Goal: Find contact information: Find contact information

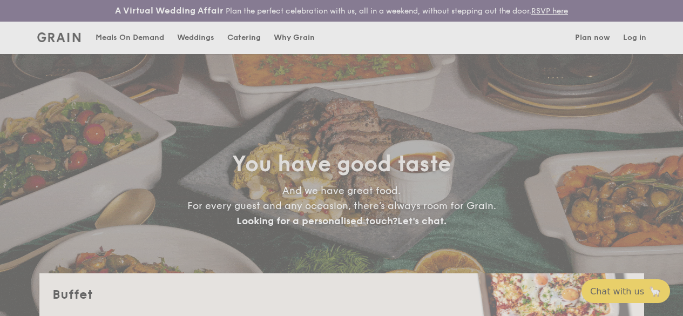
select select
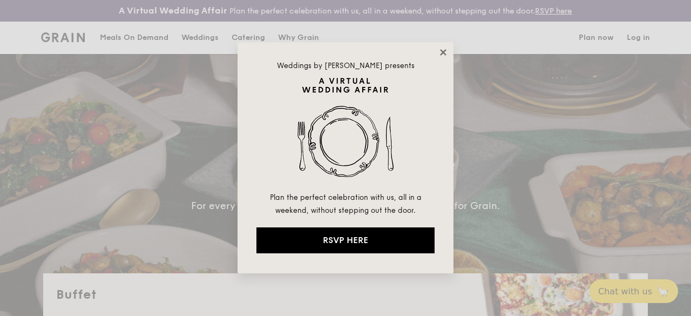
click at [444, 48] on icon at bounding box center [443, 52] width 10 height 10
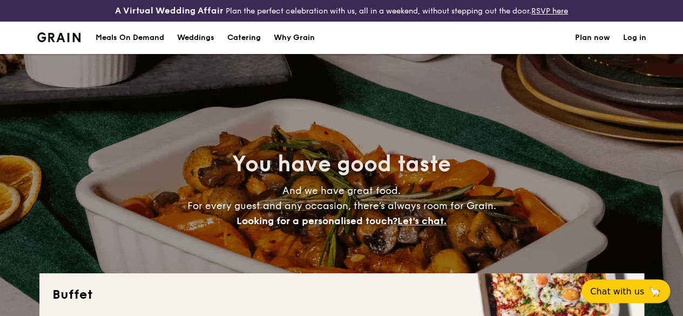
click at [248, 46] on h1 "Catering" at bounding box center [243, 38] width 33 height 32
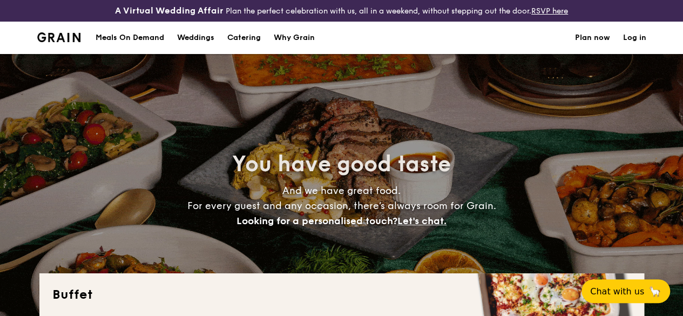
click at [246, 45] on h1 "Catering" at bounding box center [243, 38] width 33 height 32
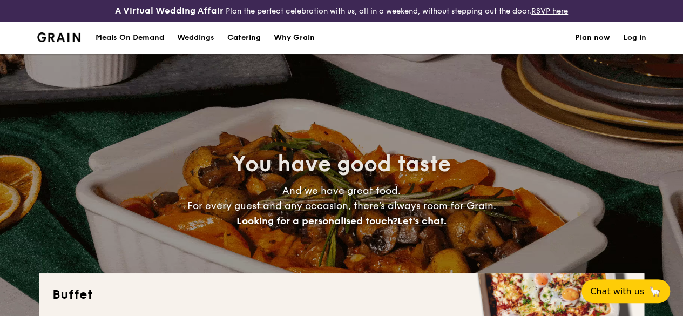
click at [257, 45] on h1 "Catering" at bounding box center [243, 38] width 33 height 32
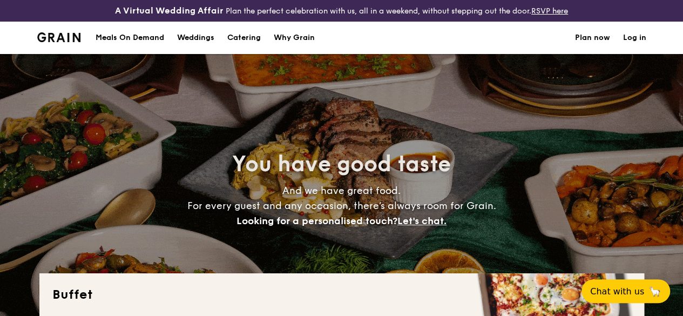
click at [257, 45] on h1 "Catering" at bounding box center [243, 38] width 33 height 32
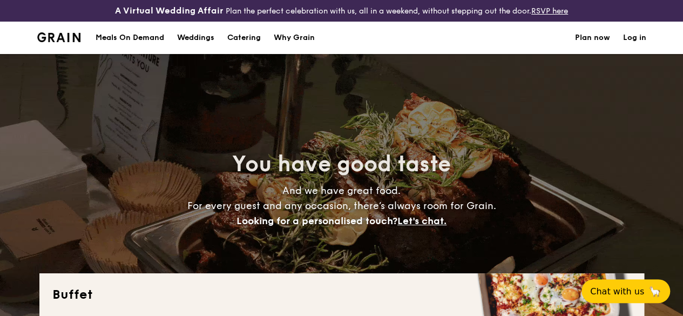
click at [257, 45] on h1 "Catering" at bounding box center [243, 38] width 33 height 32
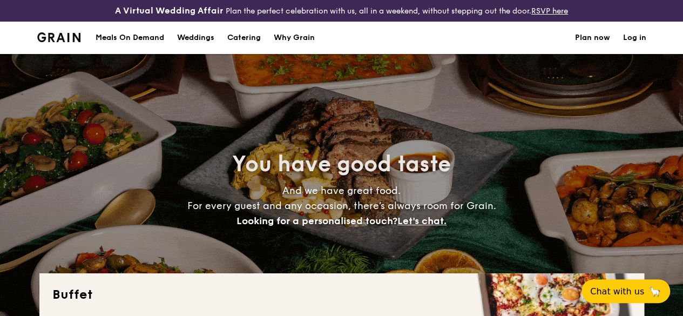
click at [238, 45] on h1 "Catering" at bounding box center [243, 38] width 33 height 32
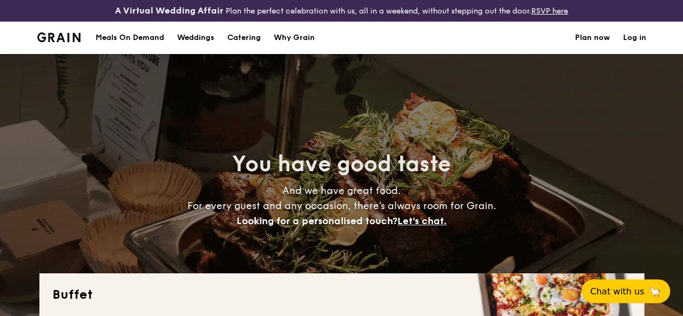
click at [244, 47] on h1 "Catering" at bounding box center [243, 38] width 33 height 32
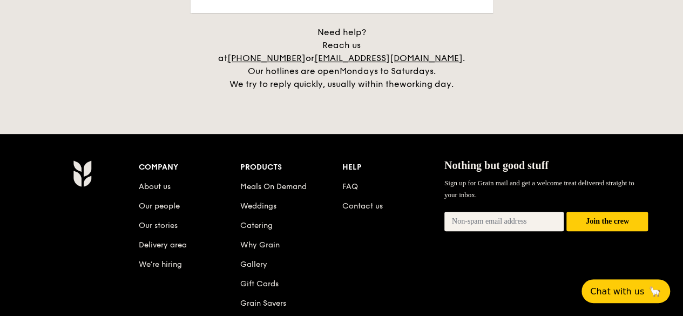
scroll to position [2266, 0]
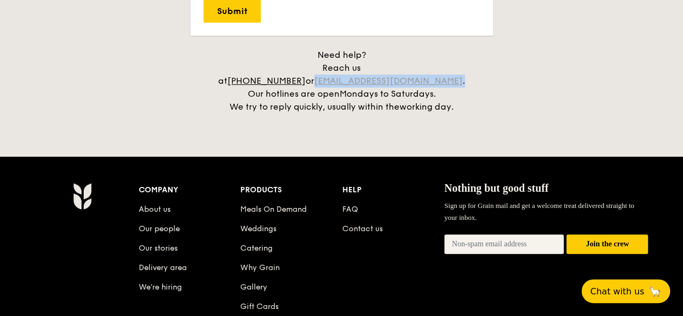
drag, startPoint x: 466, startPoint y: 77, endPoint x: 352, endPoint y: 75, distance: 114.4
click at [352, 75] on div "Need help? Reach us at +65 3163 5335 or concierge@grain.com.sg . Our hotlines a…" at bounding box center [342, 81] width 270 height 65
copy div "concierge@grain.com.sg ."
drag, startPoint x: 426, startPoint y: 80, endPoint x: 513, endPoint y: 57, distance: 89.4
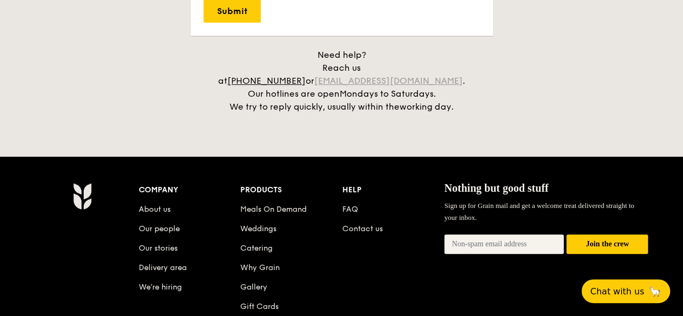
drag, startPoint x: 513, startPoint y: 57, endPoint x: 411, endPoint y: 74, distance: 103.4
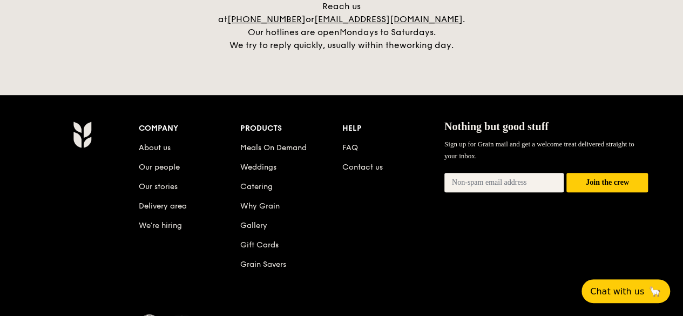
scroll to position [2374, 0]
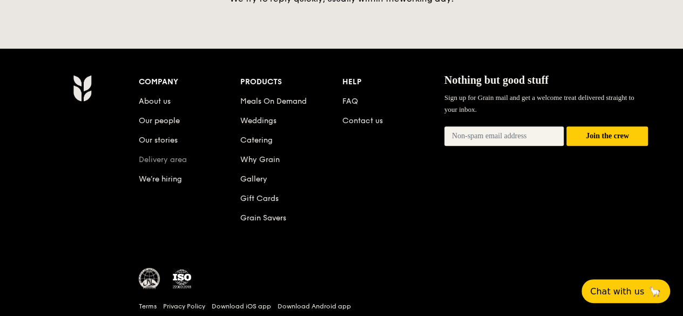
click at [176, 157] on link "Delivery area" at bounding box center [163, 159] width 48 height 9
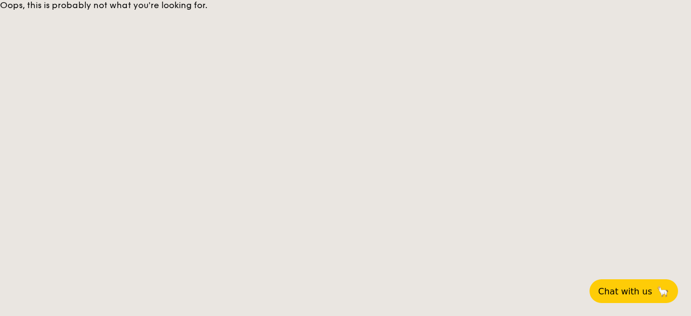
select select
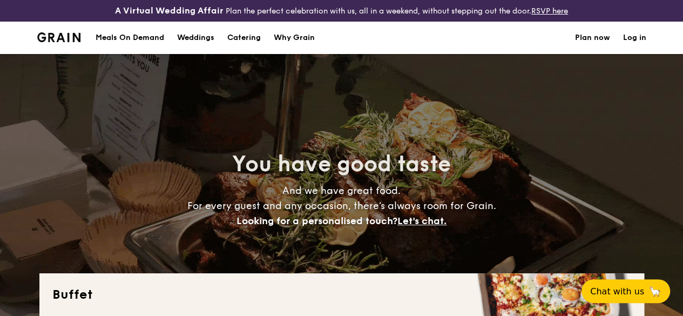
click at [134, 47] on div "Meals On Demand" at bounding box center [130, 38] width 69 height 32
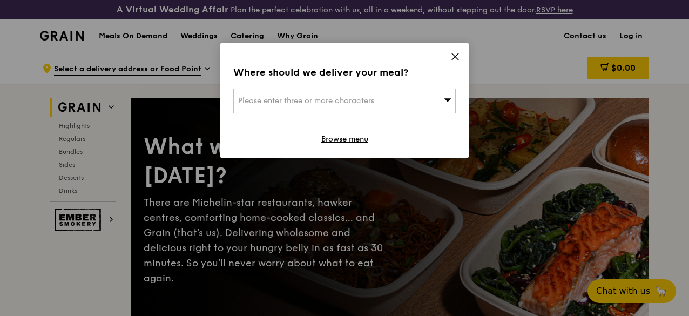
click at [454, 62] on span at bounding box center [455, 58] width 10 height 12
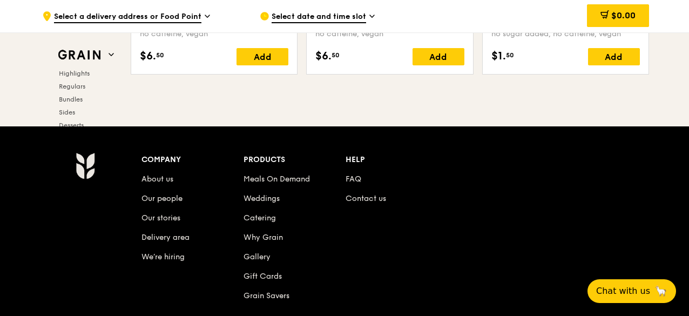
scroll to position [4664, 0]
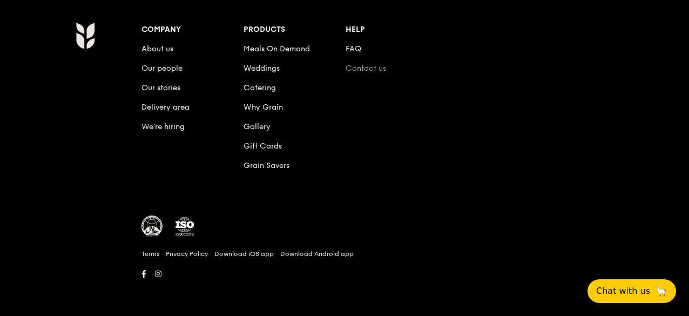
click at [366, 69] on link "Contact us" at bounding box center [365, 68] width 40 height 9
